Goal: Submit feedback/report problem

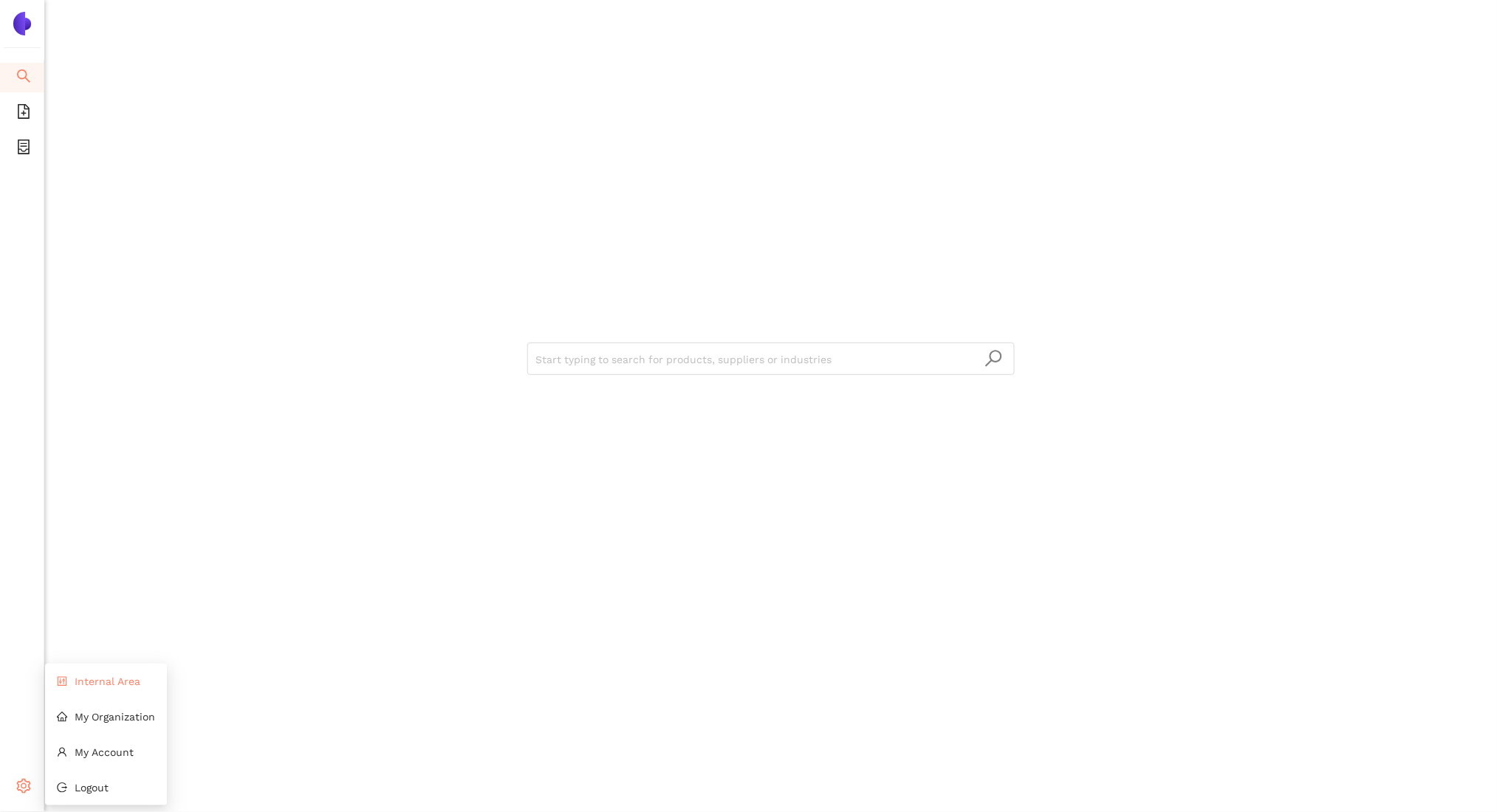
click at [113, 685] on span "Internal Area" at bounding box center [107, 681] width 66 height 11
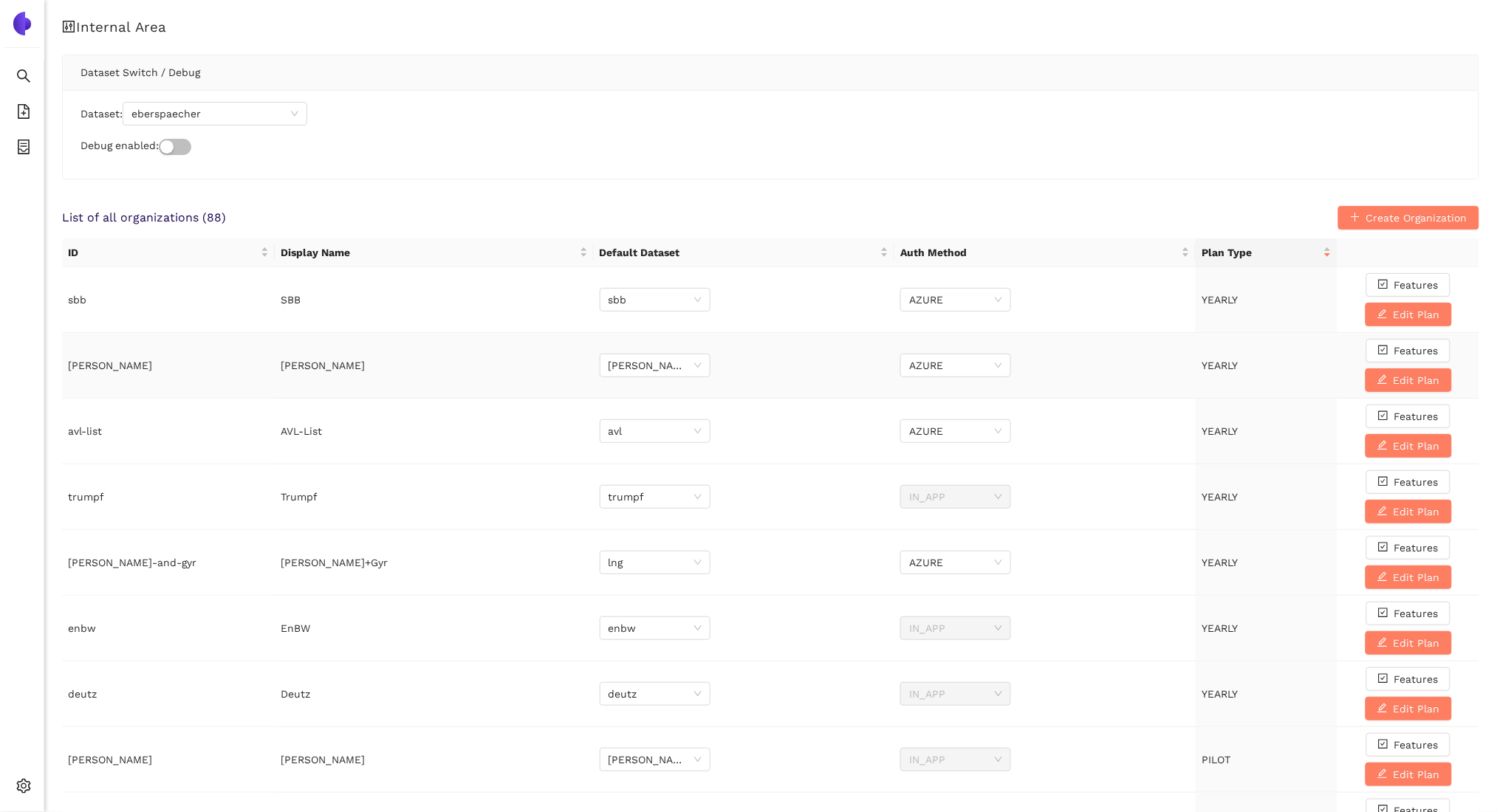
scroll to position [1, 0]
click at [234, 112] on span "eberspaecher" at bounding box center [215, 113] width 167 height 22
click at [103, 743] on li "My Account" at bounding box center [106, 752] width 122 height 30
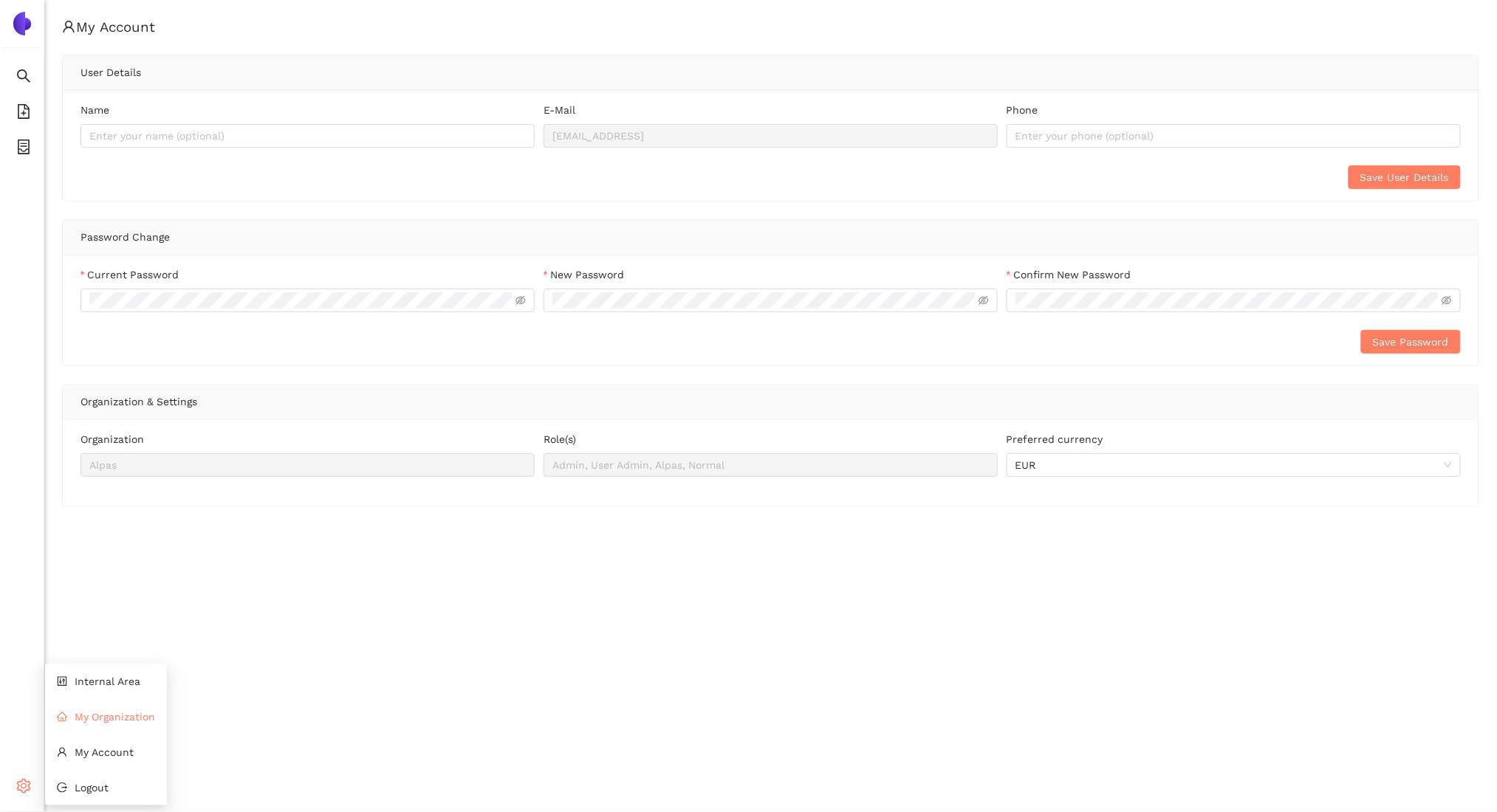
click at [109, 708] on li "My Organization" at bounding box center [106, 717] width 122 height 30
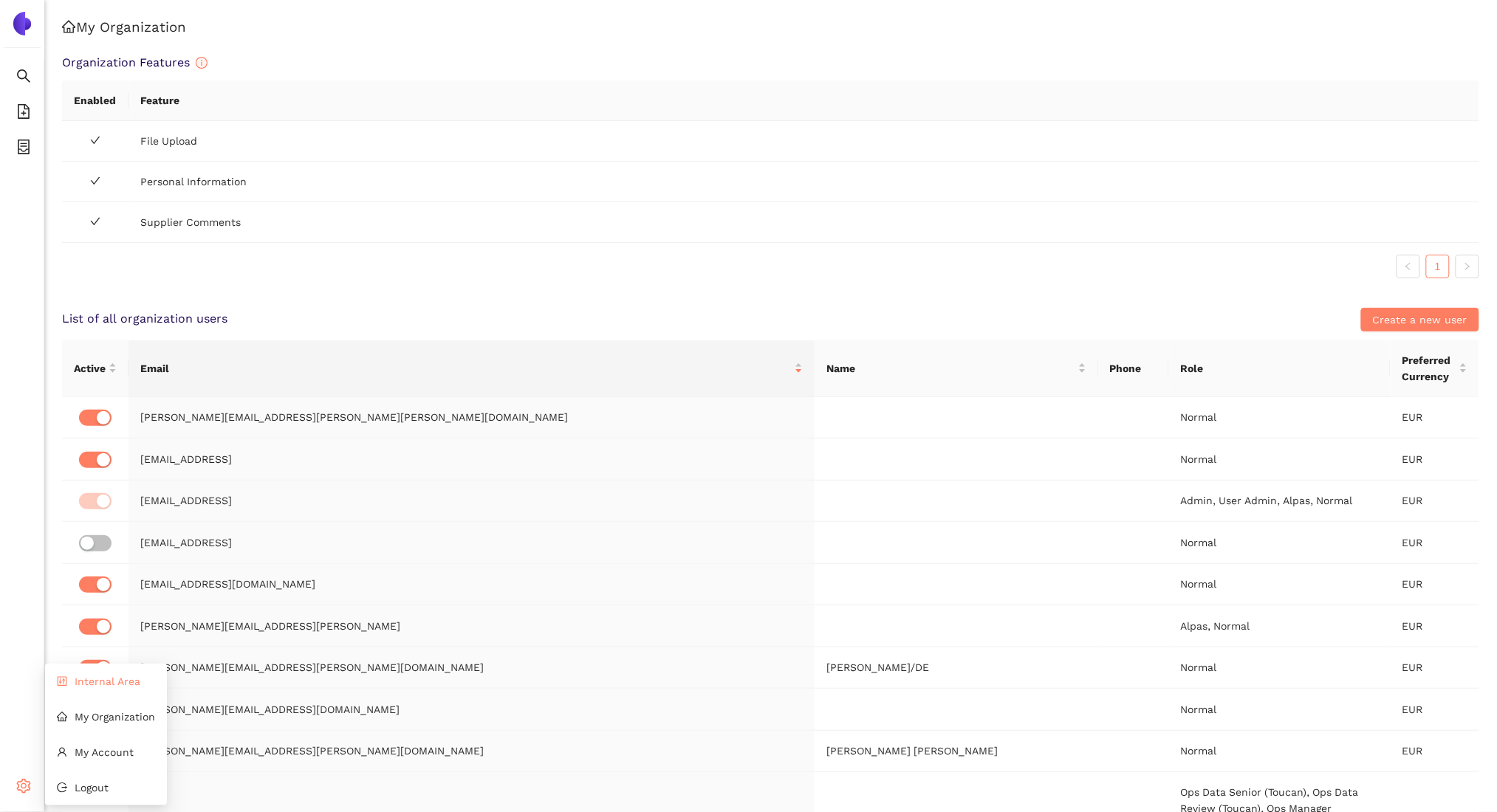
click at [93, 673] on li "Internal Area" at bounding box center [106, 681] width 122 height 30
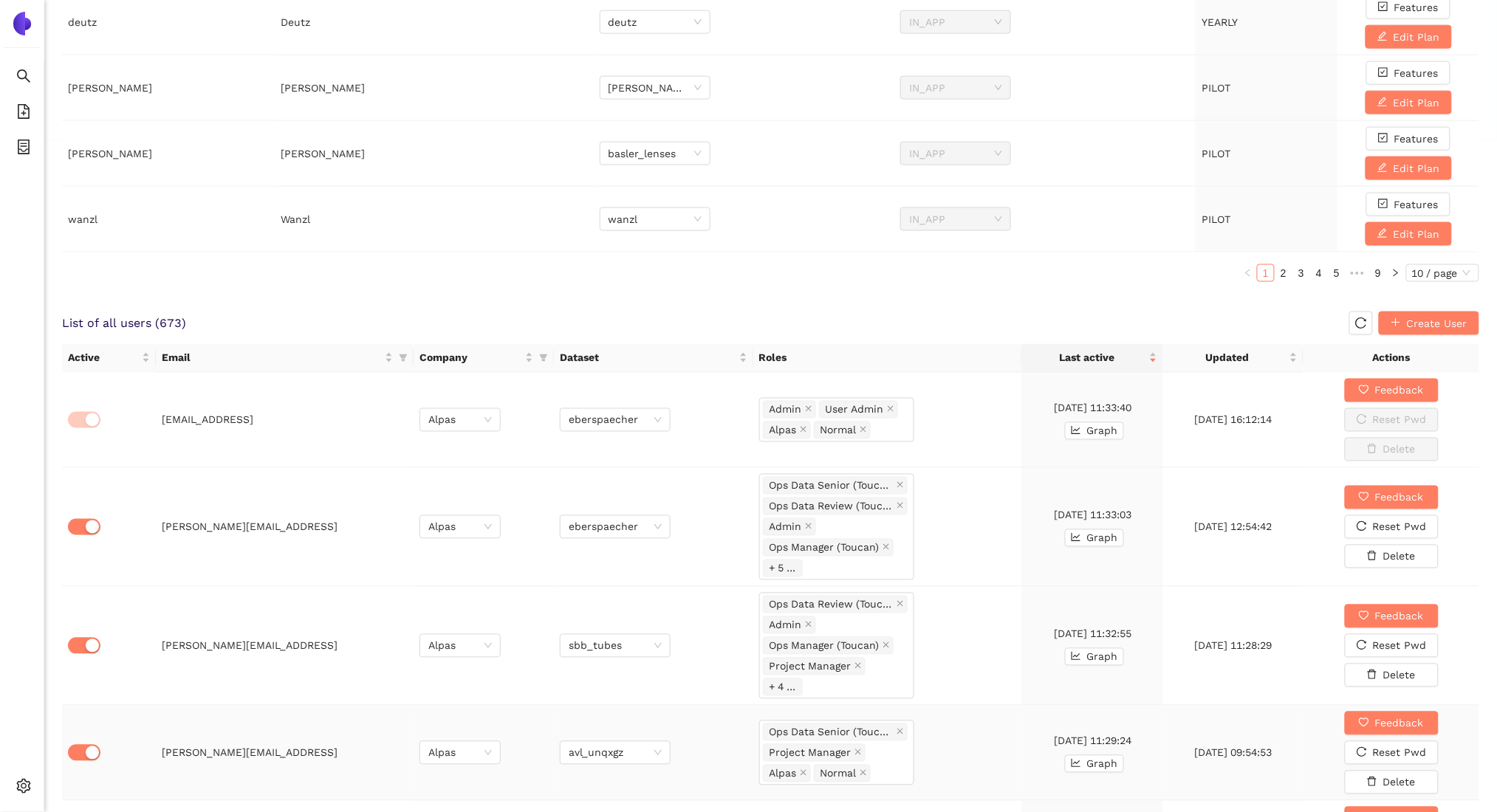
scroll to position [671, 0]
click at [1378, 498] on span "Feedback" at bounding box center [1400, 498] width 49 height 16
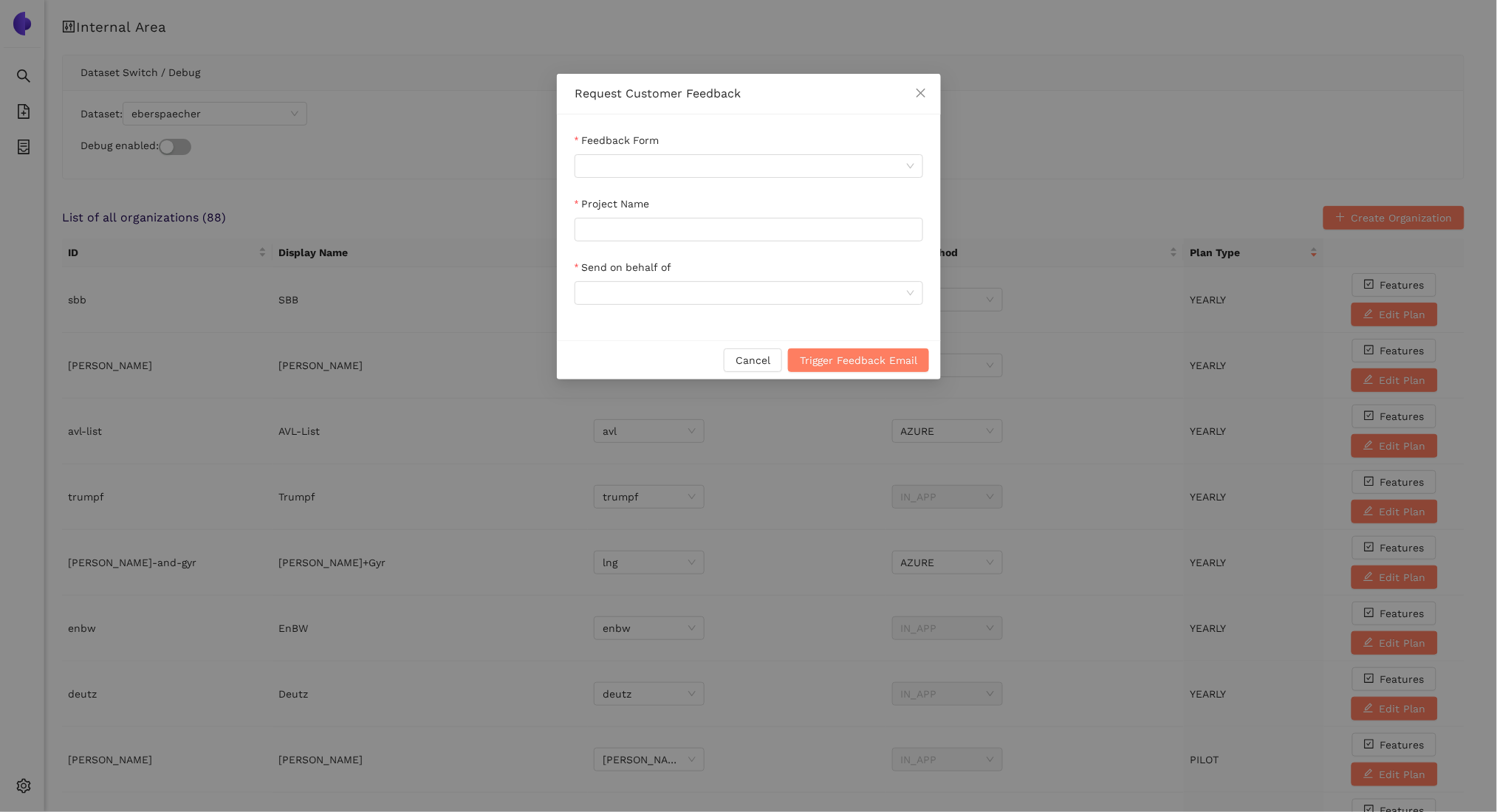
scroll to position [0, 0]
click at [741, 170] on input "Feedback Form" at bounding box center [743, 165] width 320 height 22
click at [498, 320] on div "Request Customer Feedback Feedback Form Project Name Send on behalf of Cancel T…" at bounding box center [748, 406] width 1497 height 812
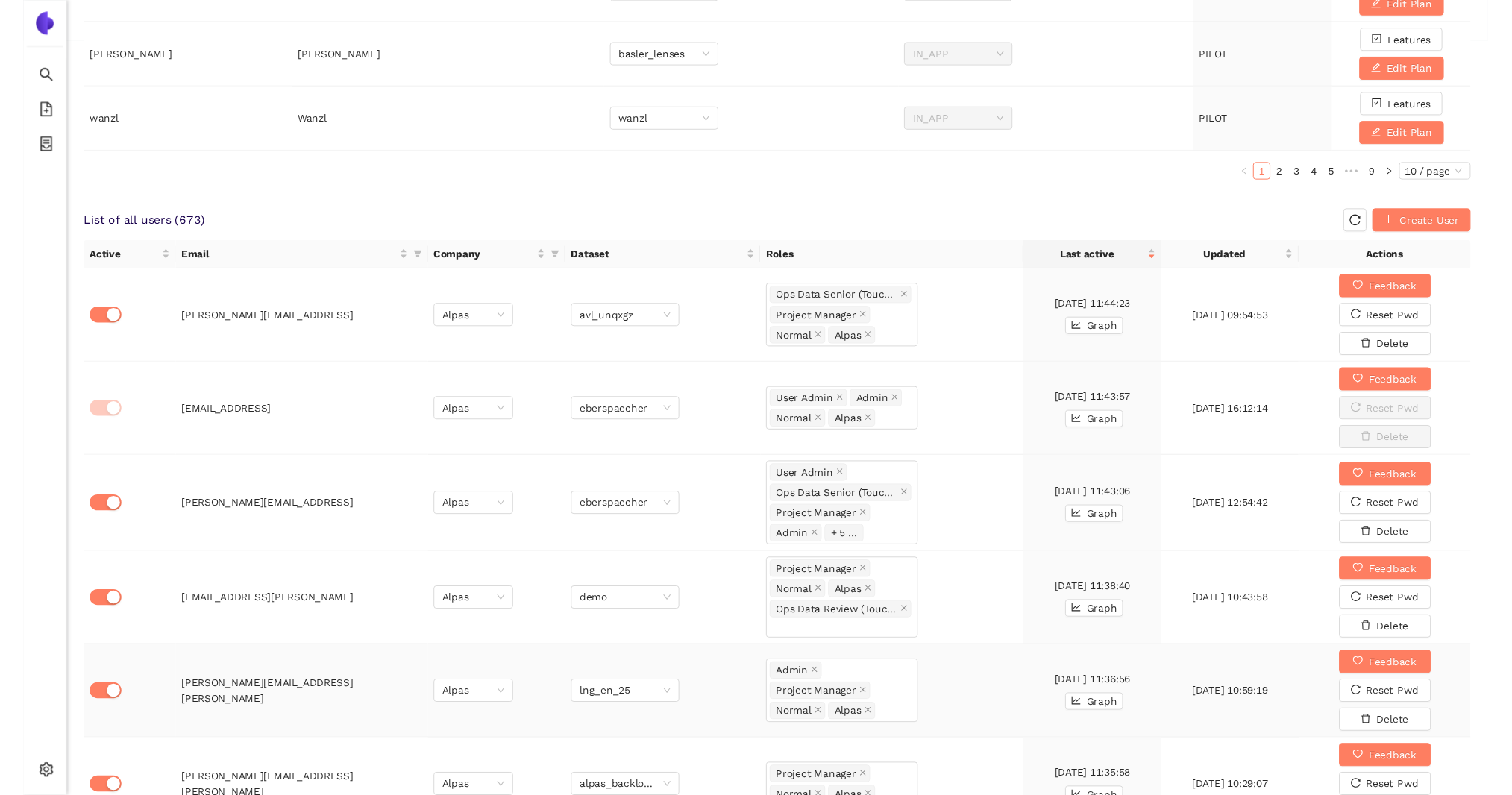
scroll to position [766, 0]
